Goal: Information Seeking & Learning: Find specific fact

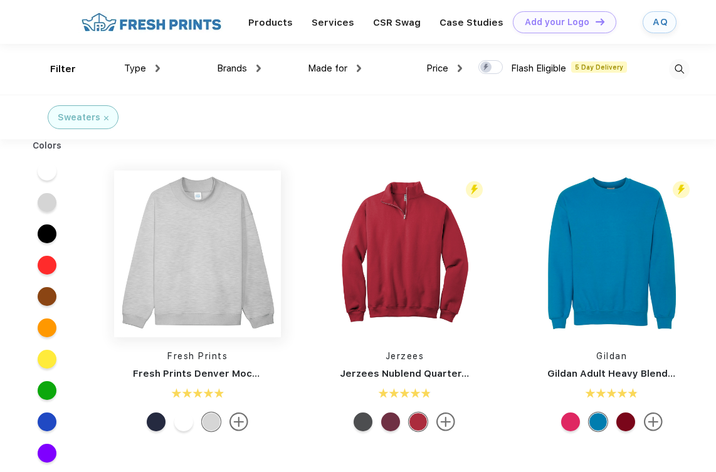
scroll to position [1, 0]
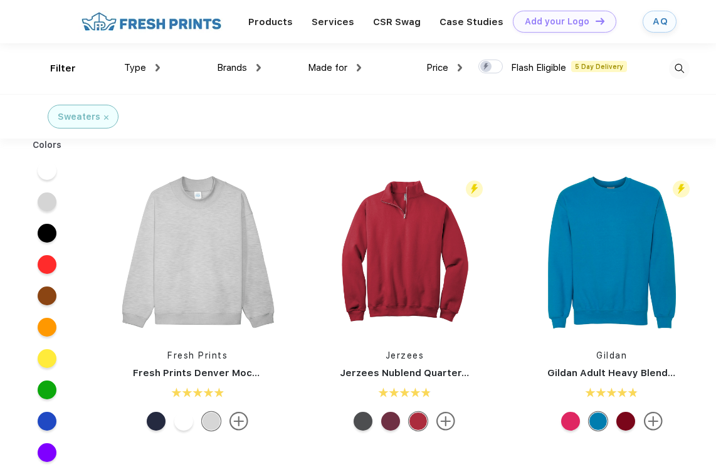
click at [44, 171] on div at bounding box center [47, 170] width 19 height 19
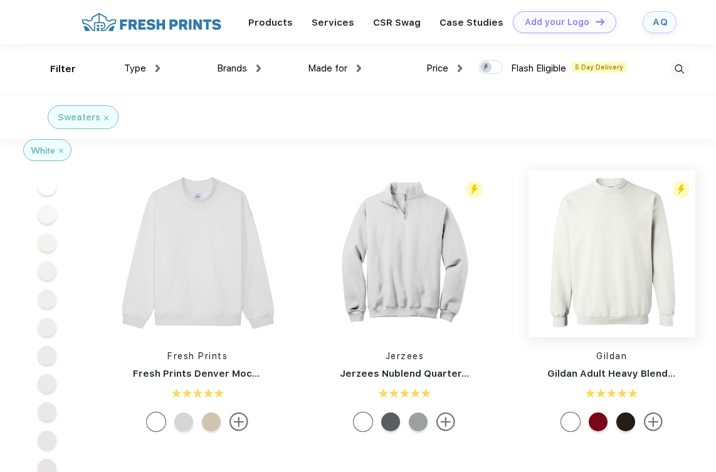
click at [629, 249] on img at bounding box center [612, 254] width 167 height 167
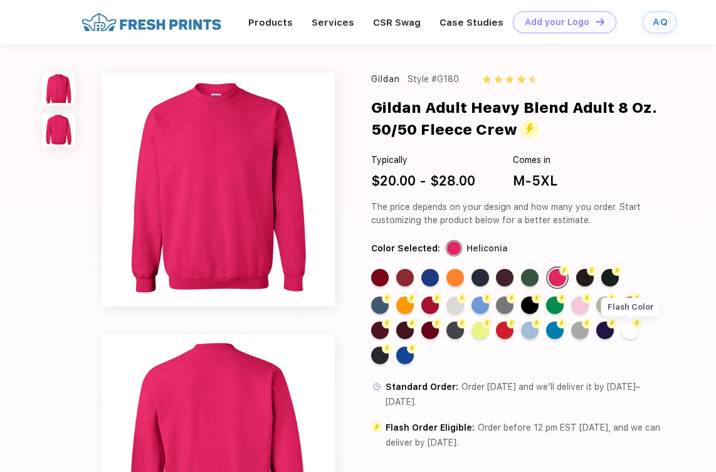
click at [632, 328] on div "Flash Color" at bounding box center [630, 331] width 18 height 18
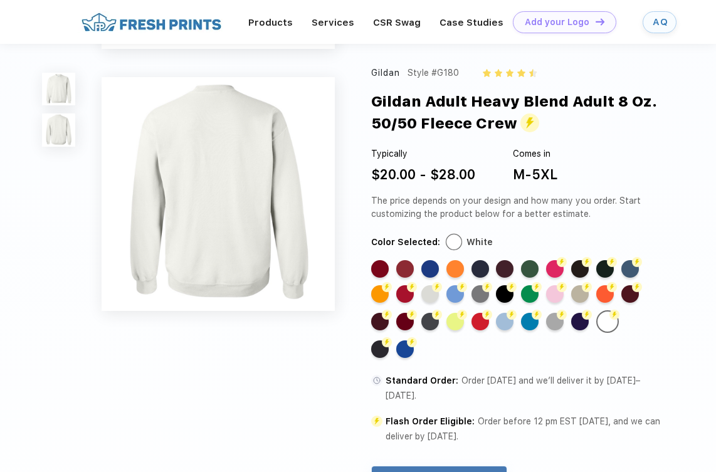
scroll to position [213, 0]
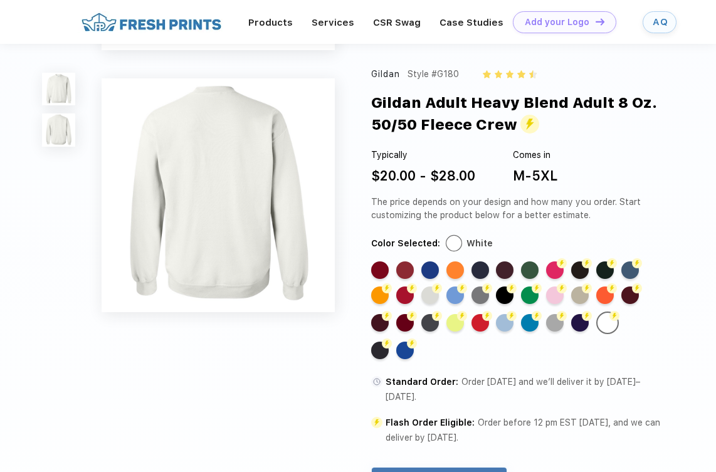
click at [438, 77] on div "Style #G180" at bounding box center [433, 73] width 51 height 13
click at [468, 95] on div "Gildan Style #G180 Gildan Adult Heavy Blend Adult 8 Oz. 50/50 Fleece Crew Typic…" at bounding box center [517, 402] width 293 height 670
drag, startPoint x: 461, startPoint y: 78, endPoint x: 434, endPoint y: 82, distance: 27.9
click at [434, 80] on div "Gildan Style #G180" at bounding box center [517, 73] width 293 height 13
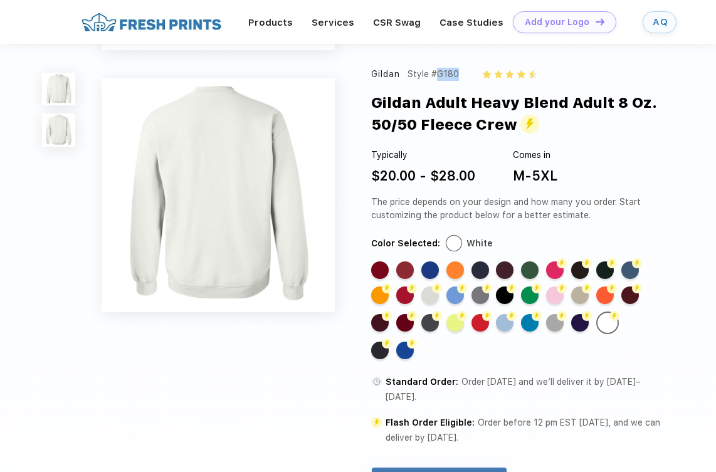
copy div "#G180"
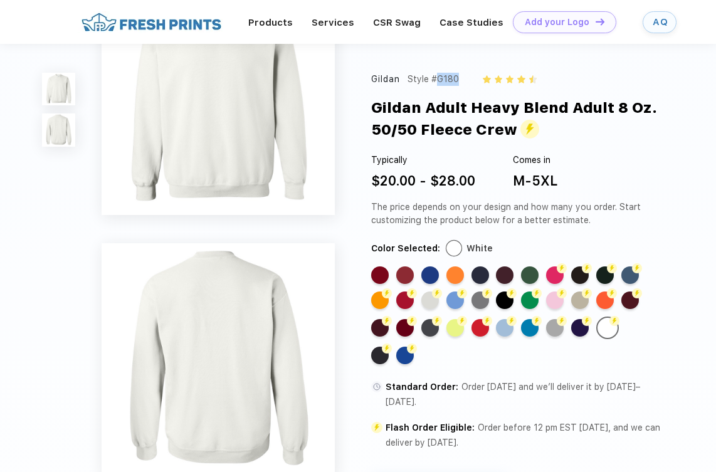
scroll to position [55, 0]
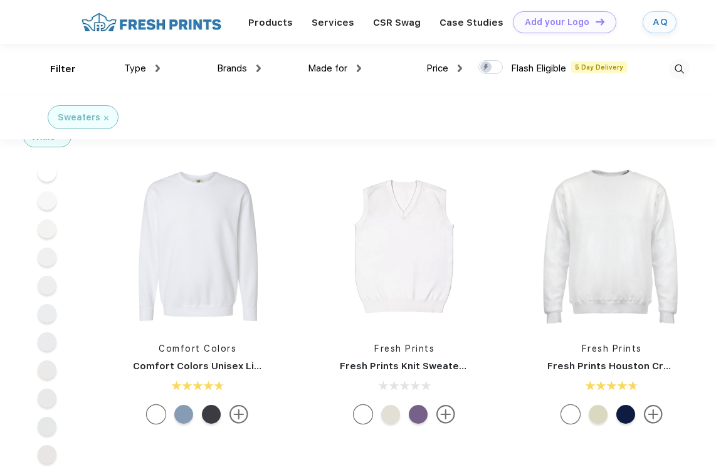
scroll to position [499, 0]
click at [585, 233] on img at bounding box center [612, 247] width 167 height 167
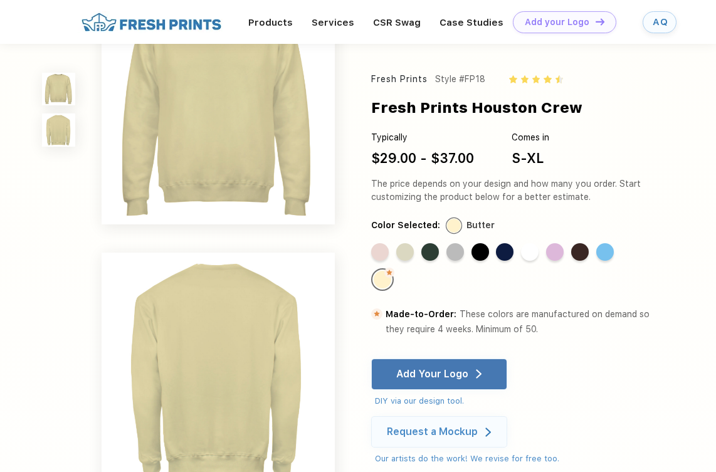
scroll to position [36, 0]
click at [533, 255] on div "Standard Color" at bounding box center [530, 252] width 18 height 18
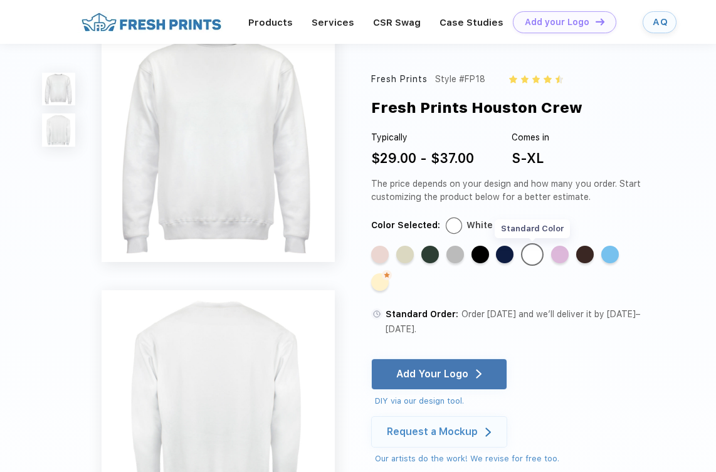
scroll to position [0, 0]
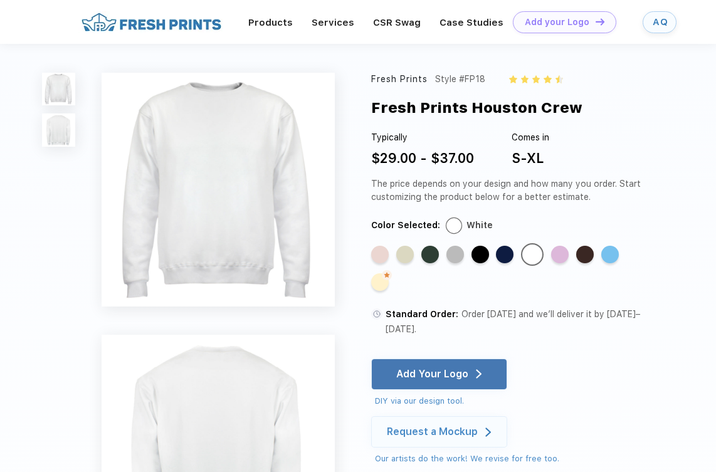
click at [476, 81] on div "Style #FP18" at bounding box center [460, 79] width 50 height 13
copy div "FP18"
